Goal: Information Seeking & Learning: Learn about a topic

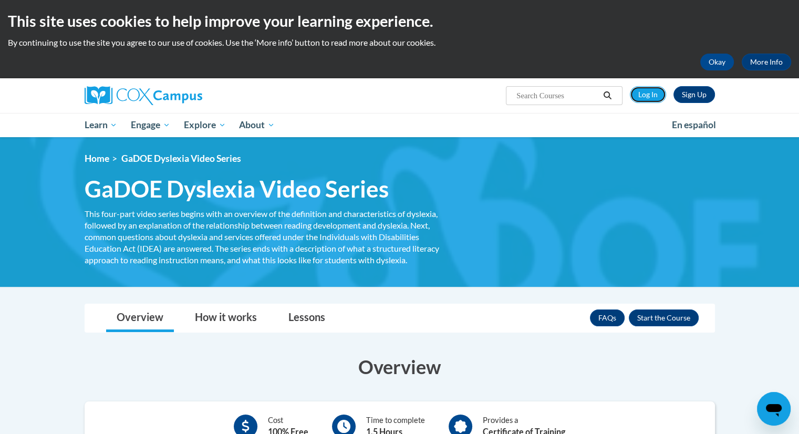
click at [662, 91] on link "Log In" at bounding box center [648, 94] width 36 height 17
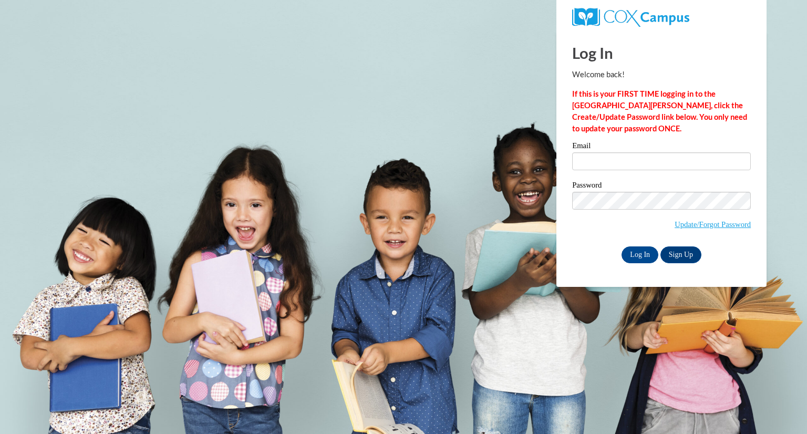
click at [614, 147] on label "Email" at bounding box center [661, 147] width 179 height 11
click at [614, 152] on input "Email" at bounding box center [661, 161] width 179 height 18
click at [614, 162] on input "Email" at bounding box center [661, 161] width 179 height 18
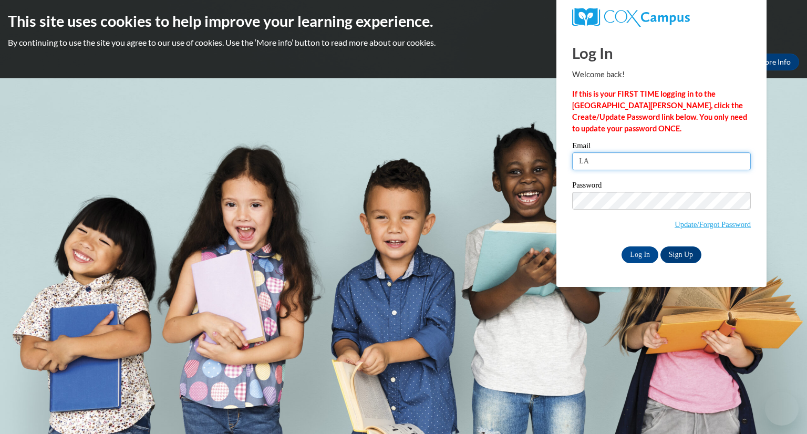
type input "L"
type input "larussoz@mail.sacredheart.edu"
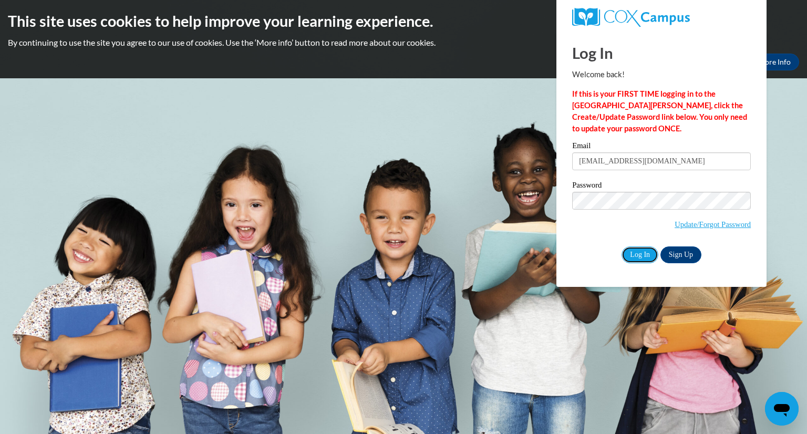
click at [623, 257] on input "Log In" at bounding box center [640, 254] width 37 height 17
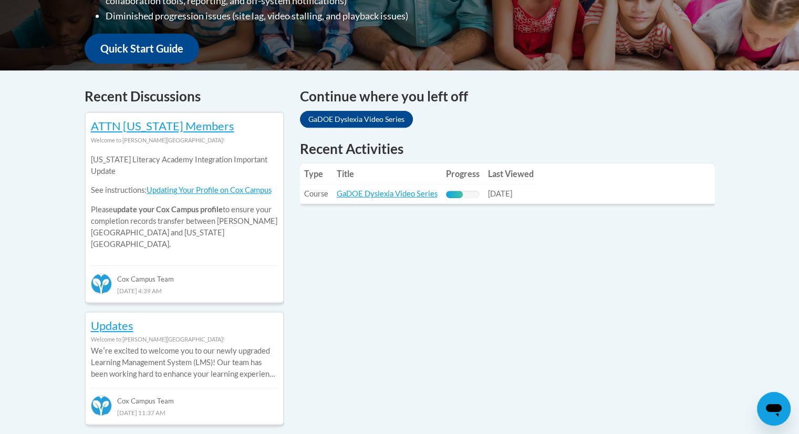
scroll to position [440, 0]
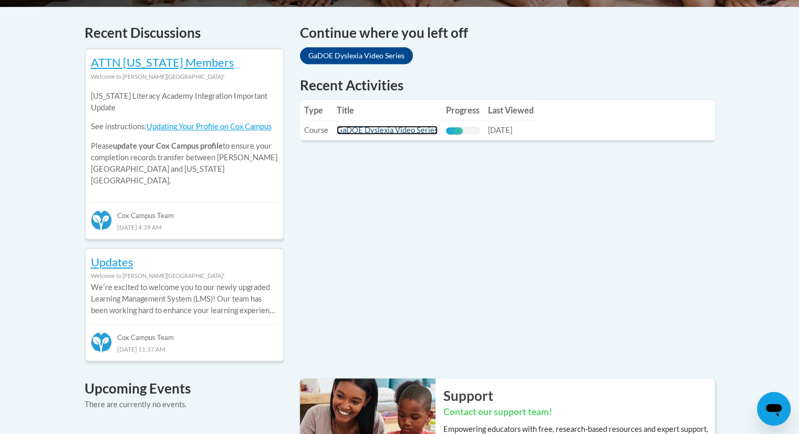
click at [389, 129] on link "GaDOE Dyslexia Video Series" at bounding box center [387, 130] width 101 height 9
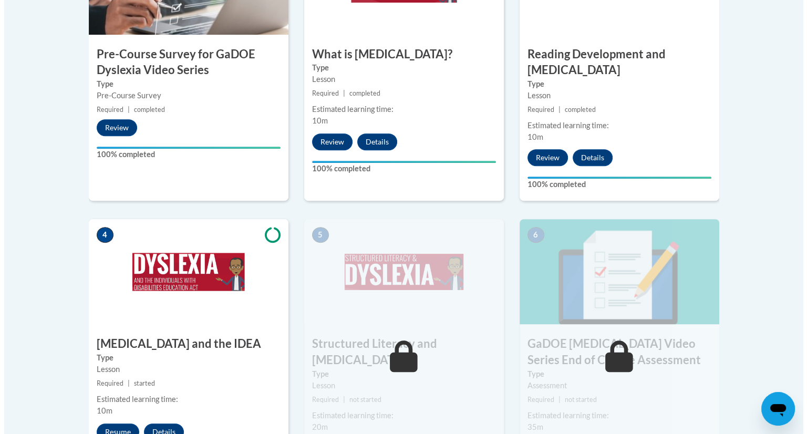
scroll to position [507, 0]
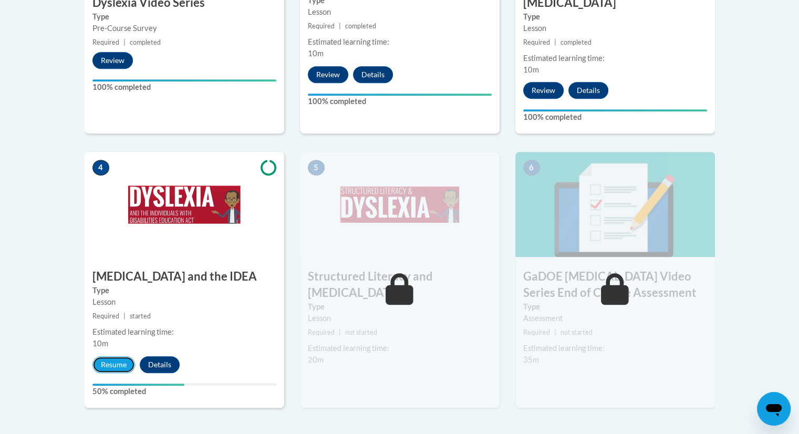
click at [110, 356] on button "Resume" at bounding box center [113, 364] width 43 height 17
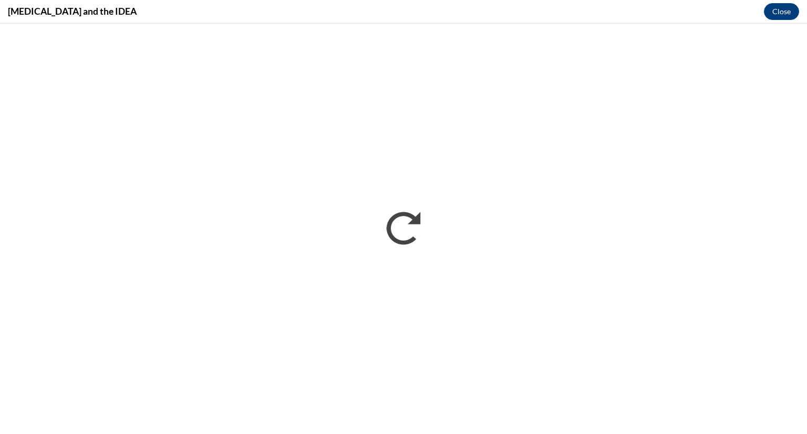
scroll to position [0, 0]
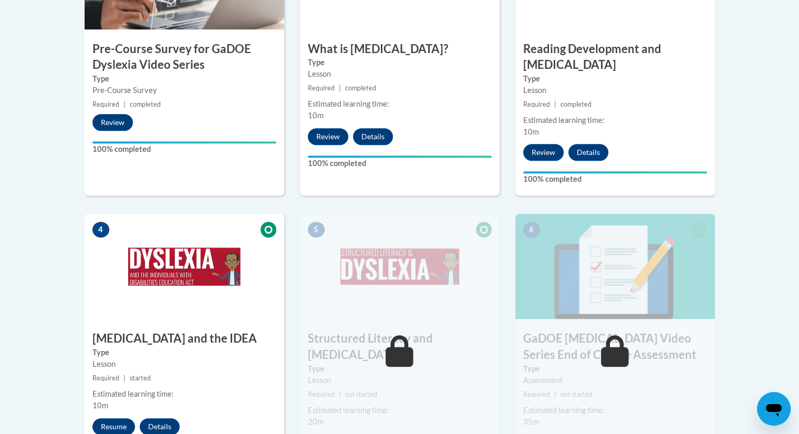
scroll to position [490, 0]
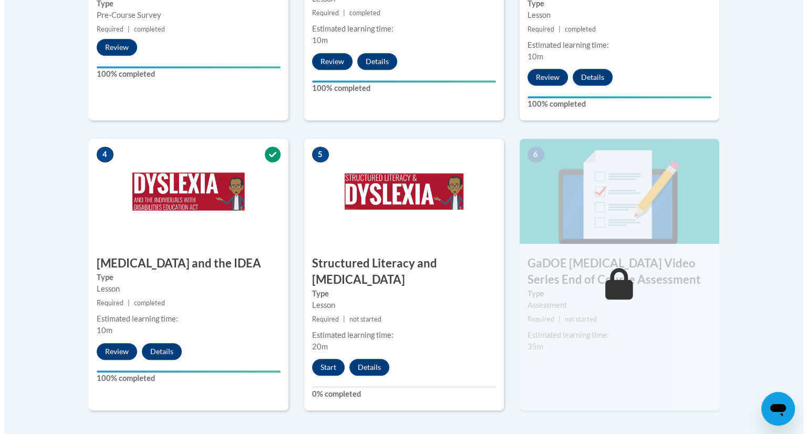
scroll to position [572, 0]
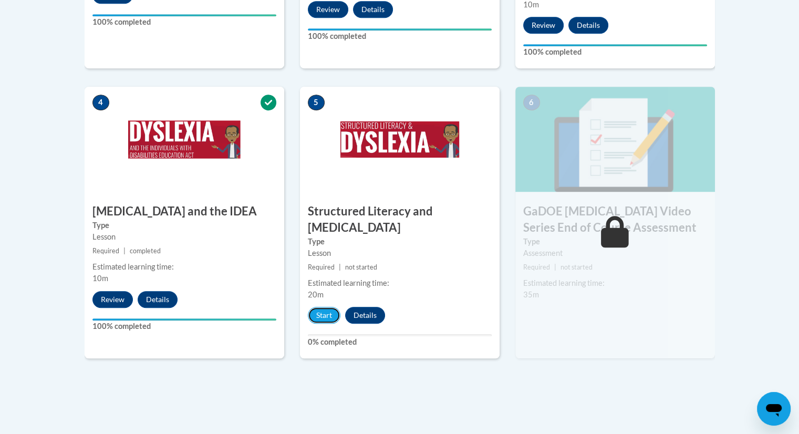
click at [322, 307] on button "Start" at bounding box center [324, 315] width 33 height 17
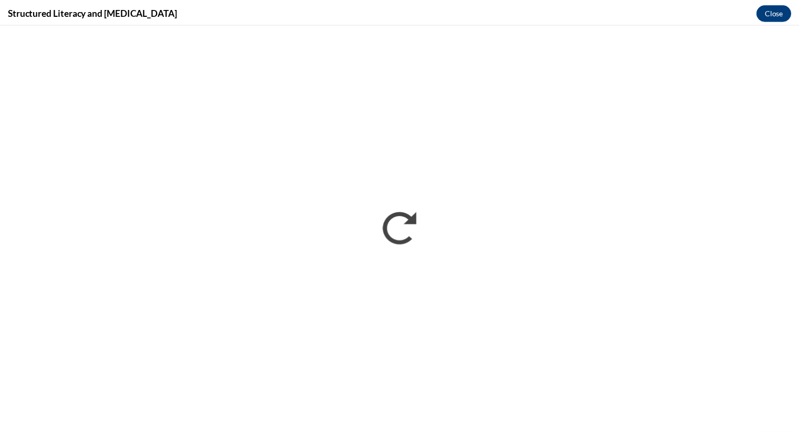
scroll to position [0, 0]
click at [780, 14] on button "Close" at bounding box center [781, 11] width 35 height 17
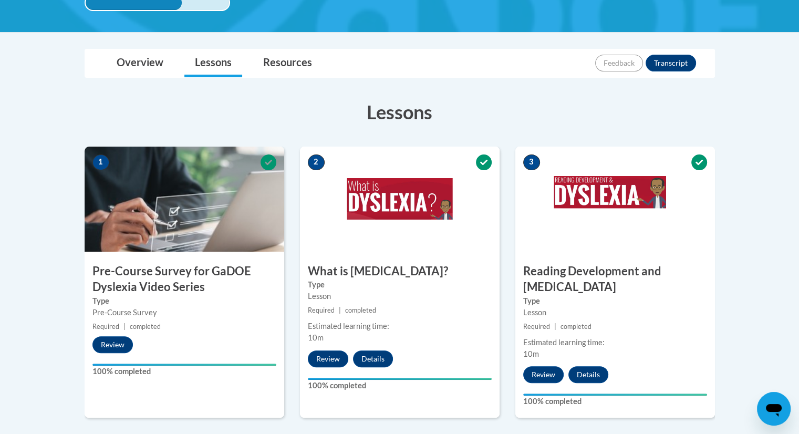
scroll to position [75, 0]
